Goal: Transaction & Acquisition: Purchase product/service

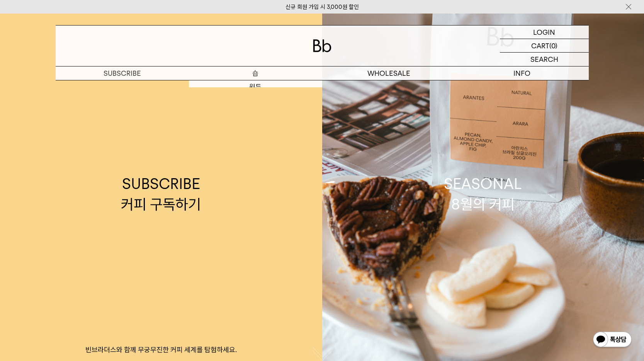
click at [243, 70] on p "숍" at bounding box center [255, 73] width 133 height 14
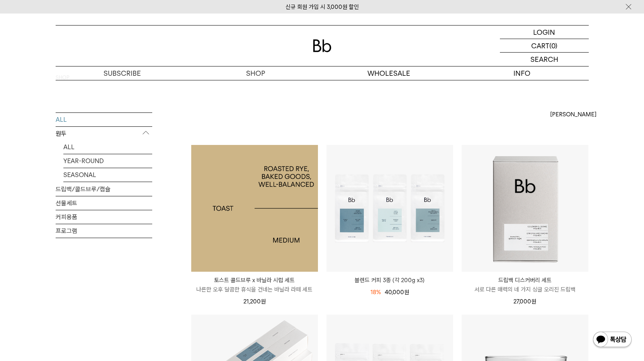
scroll to position [15, 0]
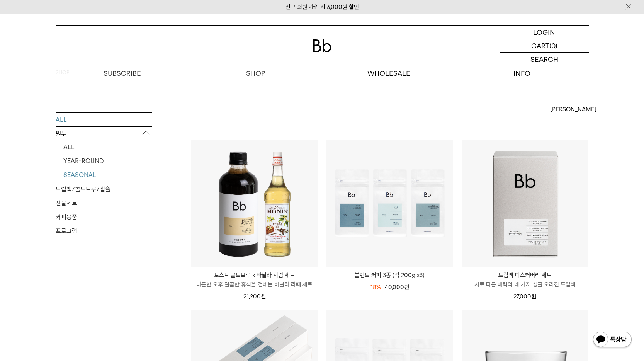
click at [84, 176] on link "SEASONAL" at bounding box center [107, 175] width 89 height 14
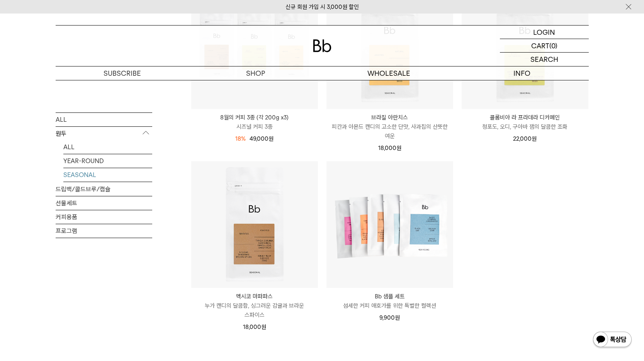
scroll to position [178, 0]
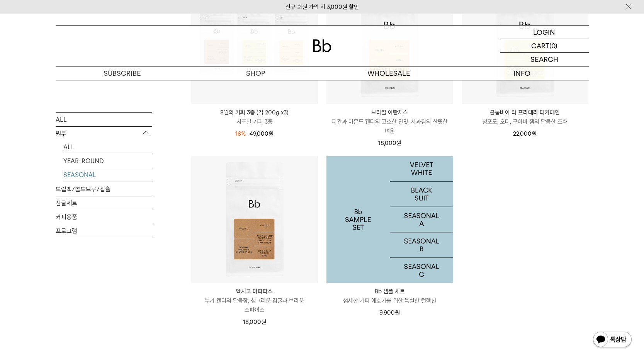
click at [426, 232] on img at bounding box center [389, 219] width 127 height 127
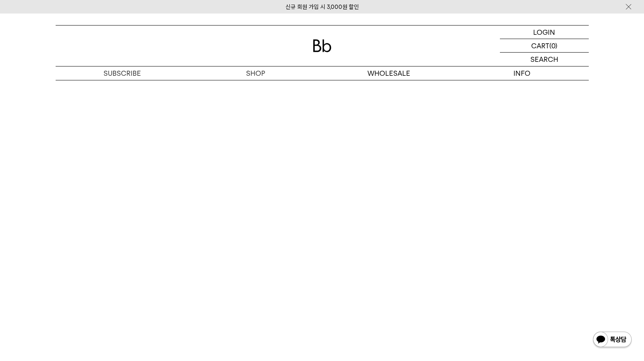
scroll to position [1531, 0]
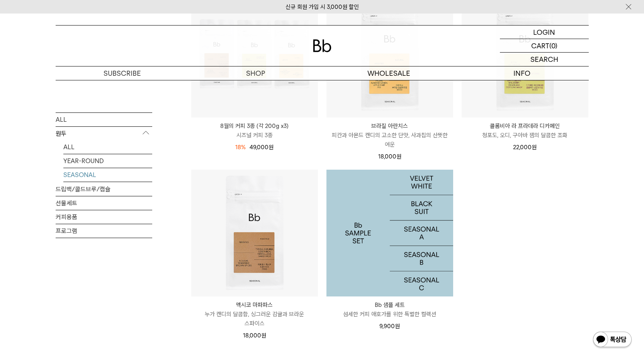
scroll to position [178, 0]
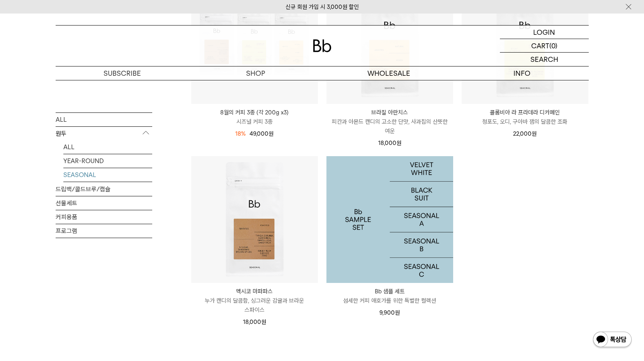
click at [421, 208] on img at bounding box center [389, 219] width 127 height 127
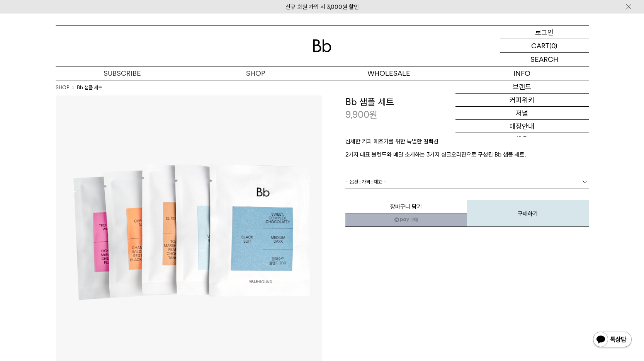
click at [551, 32] on p "로그인" at bounding box center [544, 31] width 19 height 13
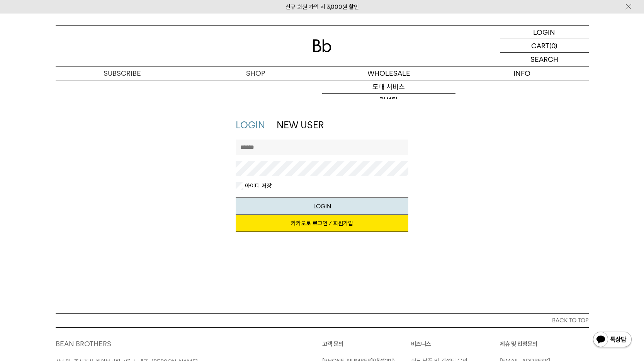
click at [290, 146] on input "text" at bounding box center [322, 146] width 173 height 15
type input "*"
type input "*****"
click at [236, 197] on button "LOGIN" at bounding box center [322, 205] width 173 height 17
click at [222, 164] on div "LOGIN NEW USER 지금 가입하시면 3,000원 쿠폰과 매월 회원 전용 커피 혜택을 드려요. 카카오로 로그인 / 회원가입 아이디로 로그…" at bounding box center [322, 179] width 541 height 121
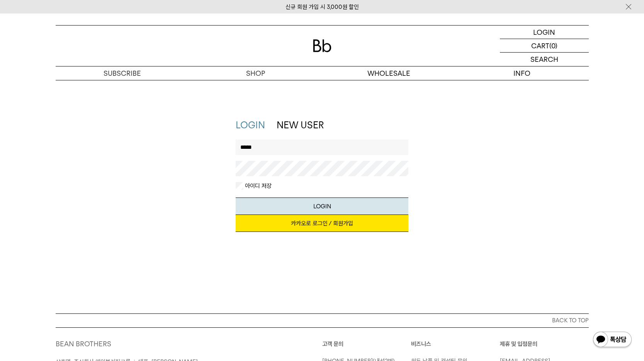
click at [236, 197] on button "LOGIN" at bounding box center [322, 205] width 173 height 17
